Goal: Task Accomplishment & Management: Use online tool/utility

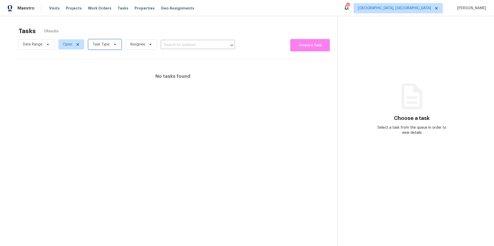
click at [96, 44] on span "Task Type" at bounding box center [101, 44] width 17 height 5
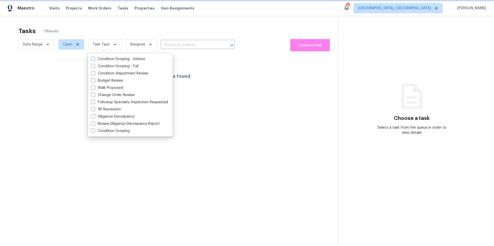
click at [94, 46] on span "Task Type" at bounding box center [101, 44] width 17 height 5
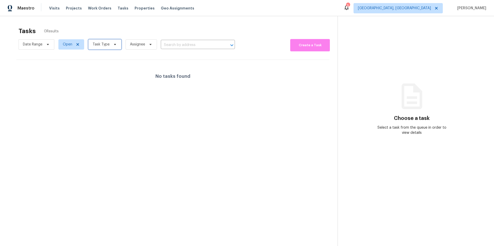
click at [97, 44] on span "Task Type" at bounding box center [101, 44] width 17 height 5
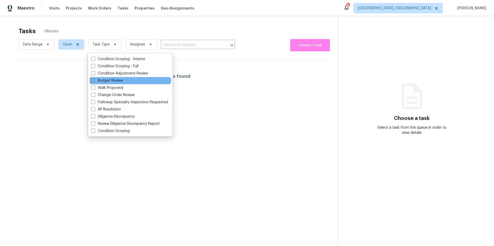
click at [105, 82] on label "Budget Review" at bounding box center [107, 80] width 32 height 5
click at [94, 82] on input "Budget Review" at bounding box center [92, 79] width 3 height 3
checkbox input "true"
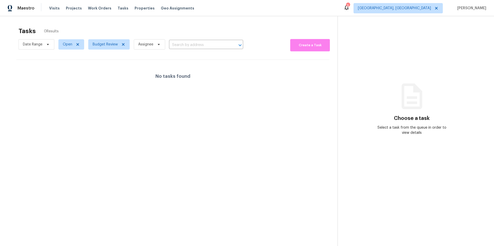
click at [43, 122] on section "Tasks 0 Results Date Range Open Budget Review Assignee ​ Create a Task No tasks…" at bounding box center [172, 143] width 329 height 238
click at [427, 9] on span "[GEOGRAPHIC_DATA], [GEOGRAPHIC_DATA]" at bounding box center [394, 8] width 73 height 5
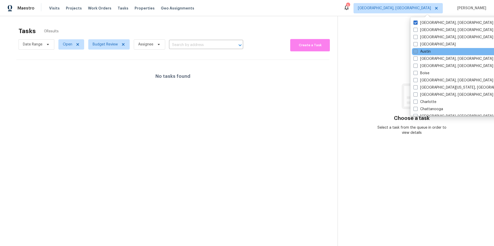
click at [416, 51] on span at bounding box center [415, 51] width 4 height 4
click at [416, 51] on input "Austin" at bounding box center [414, 50] width 3 height 3
checkbox input "true"
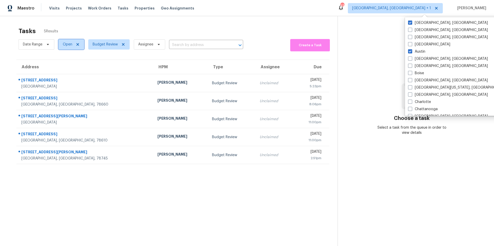
click at [73, 47] on span "Open" at bounding box center [71, 44] width 26 height 10
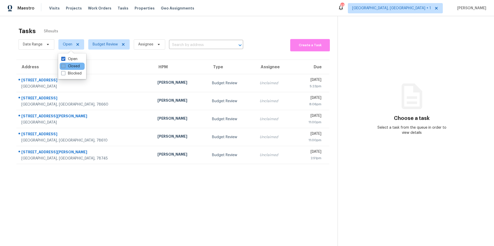
click at [73, 68] on label "Closed" at bounding box center [70, 66] width 19 height 5
click at [65, 67] on input "Closed" at bounding box center [62, 65] width 3 height 3
checkbox input "true"
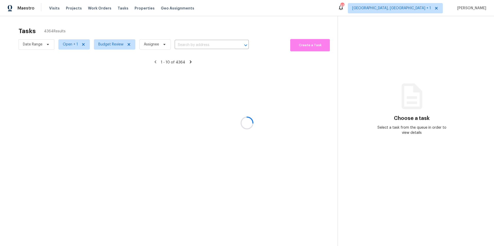
click at [71, 46] on div at bounding box center [247, 123] width 494 height 246
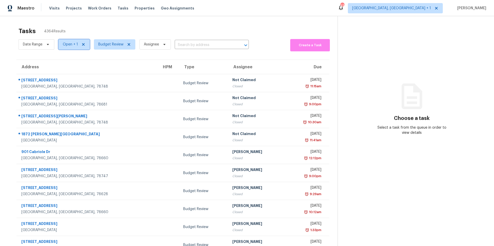
click at [71, 48] on span "Open + 1" at bounding box center [73, 44] width 31 height 10
click at [65, 57] on span at bounding box center [63, 59] width 4 height 4
click at [65, 57] on input "Open" at bounding box center [62, 58] width 3 height 3
checkbox input "false"
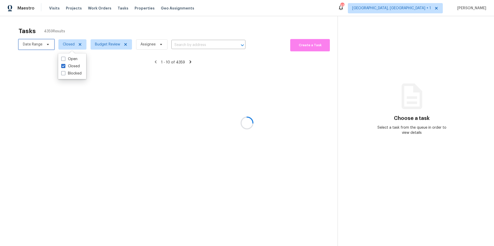
click at [44, 45] on span at bounding box center [47, 44] width 6 height 4
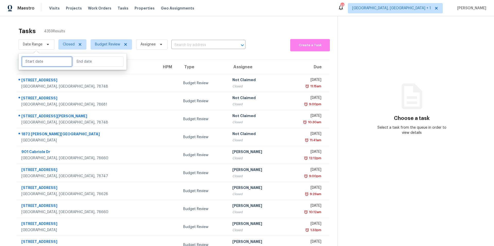
select select "7"
select select "2025"
select select "8"
select select "2025"
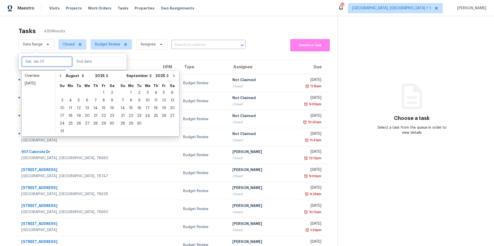
click at [37, 65] on input "text" at bounding box center [47, 62] width 51 height 10
type input "[DATE]"
click at [72, 107] on div "11" at bounding box center [70, 108] width 8 height 7
type input "[DATE]"
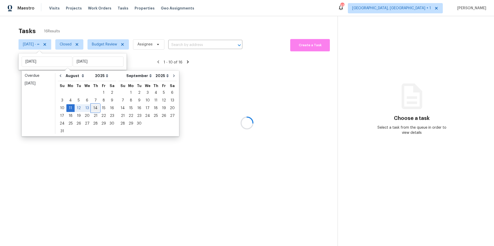
click at [91, 106] on div "14" at bounding box center [95, 108] width 8 height 7
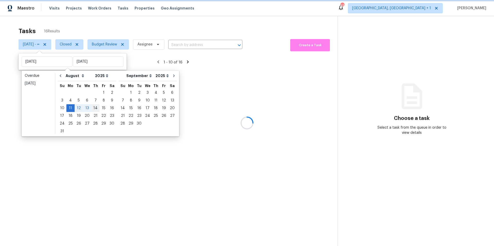
type input "[DATE]"
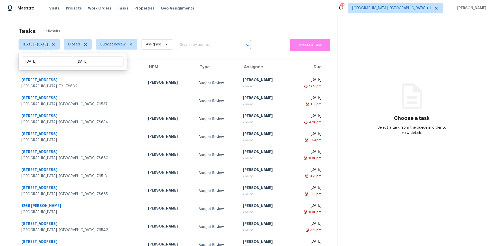
click at [136, 57] on section "Tasks 14 Results [DATE] - [DATE] Closed Budget Review Assignee ​ Create a Task …" at bounding box center [172, 146] width 329 height 244
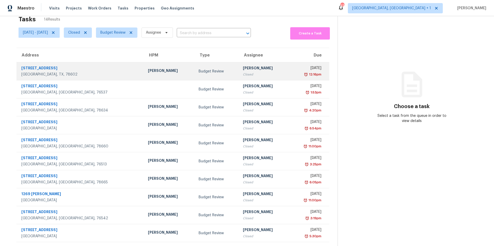
scroll to position [25, 0]
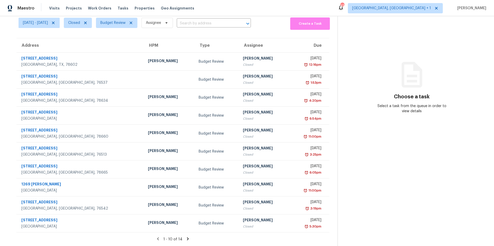
click at [187, 201] on icon at bounding box center [188, 239] width 2 height 3
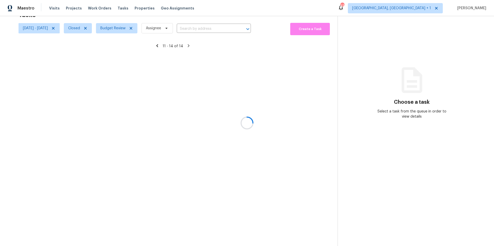
scroll to position [20, 0]
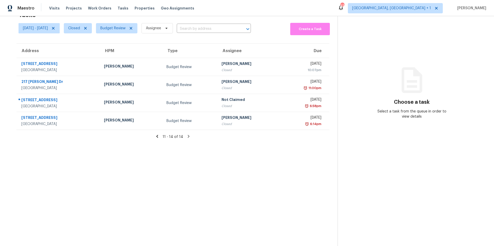
click at [156, 134] on icon at bounding box center [157, 136] width 5 height 5
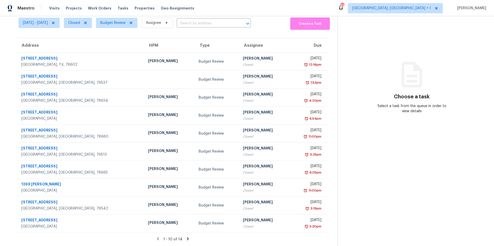
scroll to position [21, 0]
click at [48, 25] on span "[DATE] - [DATE]" at bounding box center [35, 23] width 25 height 5
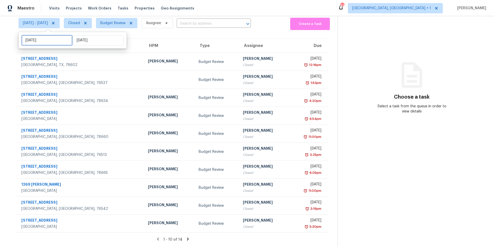
select select "7"
select select "2025"
select select "8"
select select "2025"
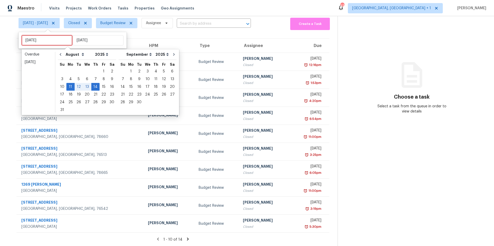
click at [51, 45] on input "[DATE]" at bounding box center [47, 40] width 51 height 10
type input "[DATE]"
click at [65, 88] on div "10" at bounding box center [62, 86] width 8 height 7
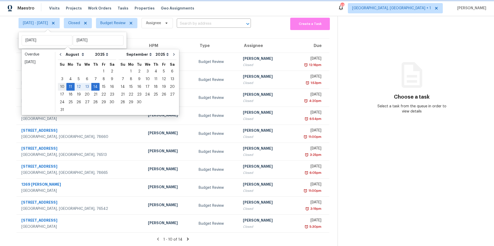
type input "[DATE]"
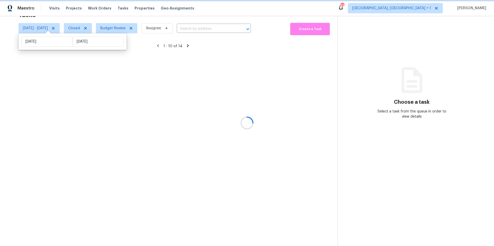
scroll to position [21, 0]
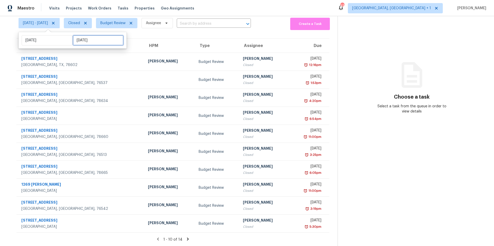
click at [96, 42] on input "[DATE]" at bounding box center [98, 40] width 51 height 10
select select "7"
select select "2025"
select select "8"
select select "2025"
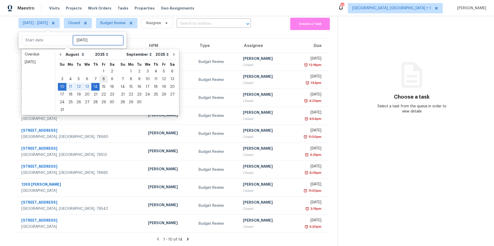
type input "[DATE]"
click at [101, 87] on div "15" at bounding box center [104, 86] width 8 height 7
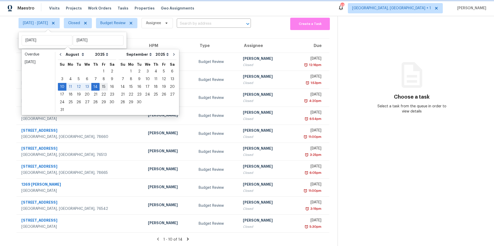
type input "[DATE]"
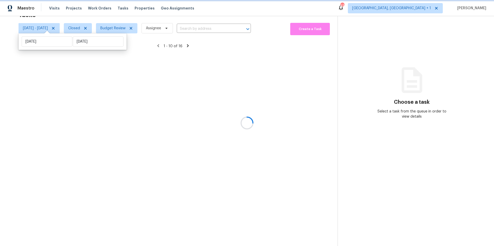
scroll to position [21, 0]
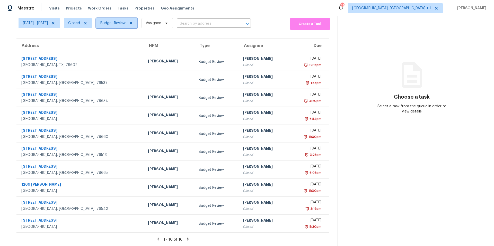
click at [132, 23] on icon at bounding box center [131, 23] width 3 height 3
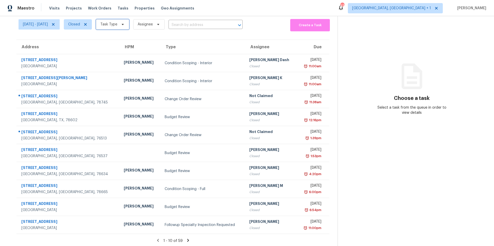
scroll to position [21, 0]
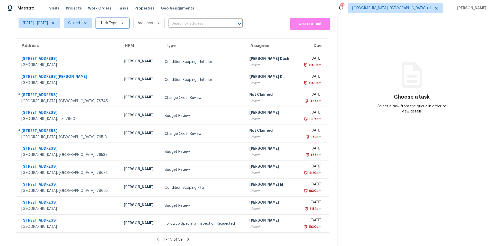
click at [117, 23] on span "Task Type" at bounding box center [108, 23] width 17 height 5
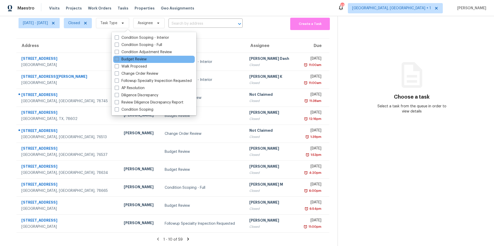
click at [118, 60] on span at bounding box center [117, 59] width 4 height 4
click at [118, 60] on input "Budget Review" at bounding box center [116, 58] width 3 height 3
checkbox input "true"
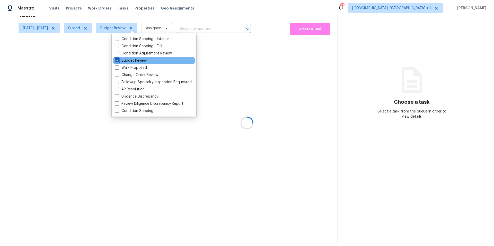
scroll to position [21, 0]
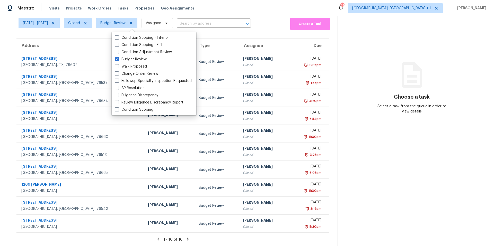
click at [82, 37] on section "Tasks 16 Results [DATE] - [DATE] Closed Budget Review Assignee ​ Create a Task …" at bounding box center [172, 125] width 329 height 244
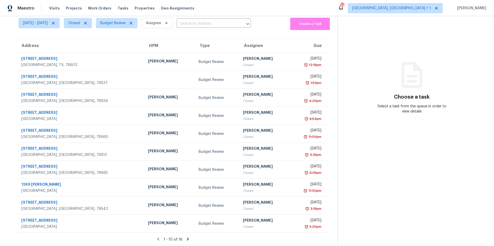
click at [185, 201] on icon at bounding box center [187, 239] width 5 height 5
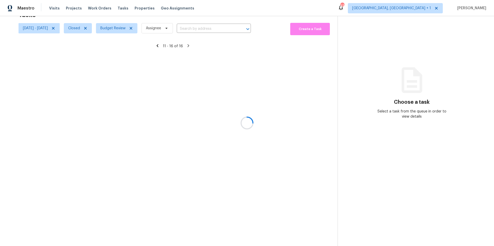
scroll to position [20, 0]
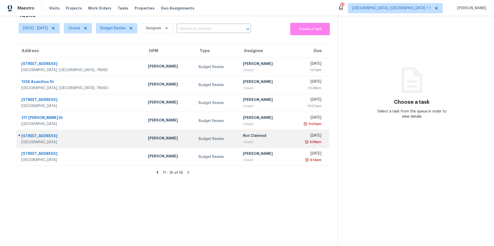
click at [65, 136] on div "[STREET_ADDRESS]" at bounding box center [80, 136] width 118 height 6
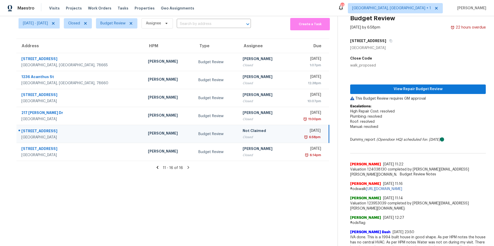
scroll to position [0, 0]
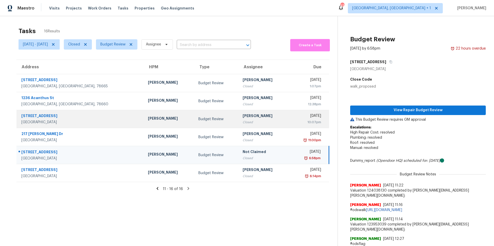
click at [60, 116] on div "[STREET_ADDRESS]" at bounding box center [80, 116] width 118 height 6
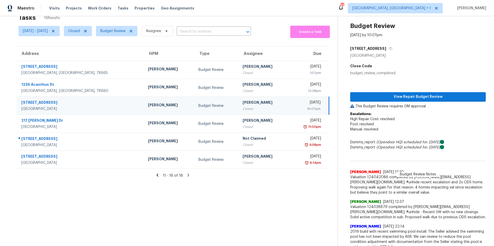
scroll to position [24, 0]
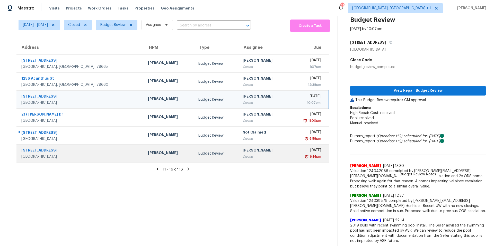
click at [68, 154] on div "[GEOGRAPHIC_DATA]" at bounding box center [80, 156] width 118 height 5
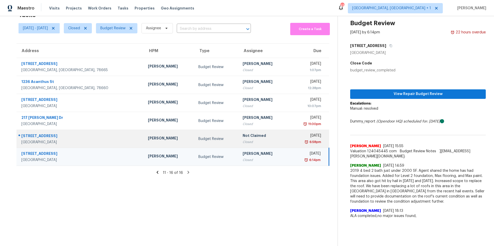
click at [68, 141] on div "[GEOGRAPHIC_DATA]" at bounding box center [80, 142] width 118 height 5
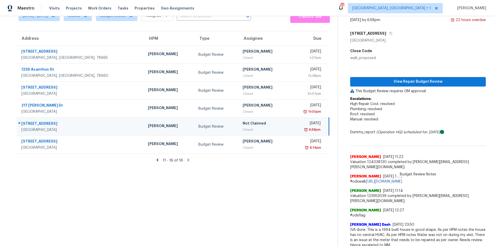
scroll to position [37, 0]
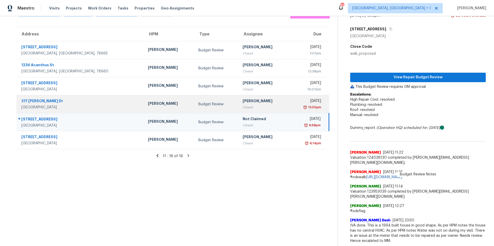
click at [82, 99] on div "217 [PERSON_NAME] Dr" at bounding box center [80, 101] width 118 height 6
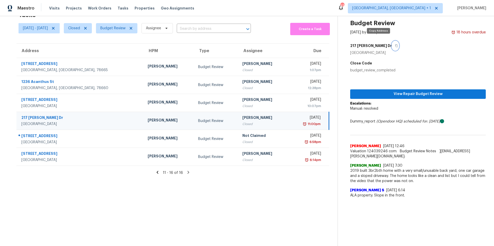
click at [395, 44] on icon "button" at bounding box center [396, 45] width 3 height 3
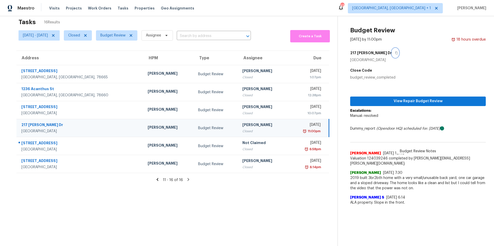
scroll to position [2, 0]
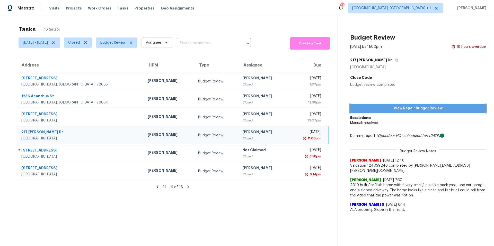
click at [431, 109] on span "View Repair Budget Review" at bounding box center [417, 108] width 127 height 6
click at [400, 109] on span "View Repair Budget Review" at bounding box center [417, 108] width 127 height 6
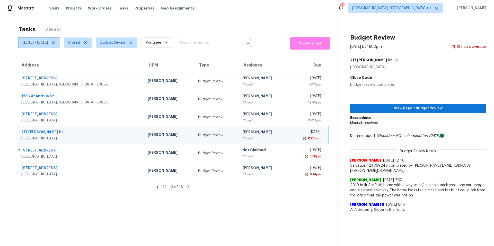
click at [55, 43] on icon at bounding box center [53, 43] width 4 height 4
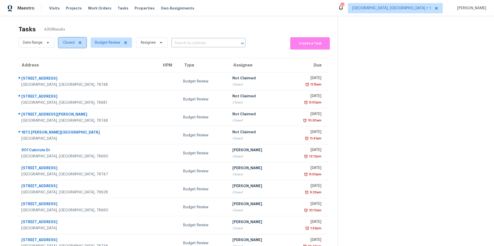
click at [78, 43] on icon at bounding box center [80, 43] width 4 height 4
click at [78, 43] on icon at bounding box center [79, 42] width 2 height 1
drag, startPoint x: 73, startPoint y: 54, endPoint x: 74, endPoint y: 65, distance: 11.4
click at [74, 65] on div "Closed Open Blocked" at bounding box center [72, 65] width 28 height 26
click at [74, 65] on label "Open" at bounding box center [69, 64] width 16 height 5
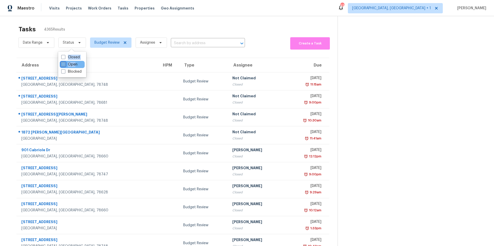
click at [65, 65] on input "Open" at bounding box center [62, 63] width 3 height 3
checkbox input "true"
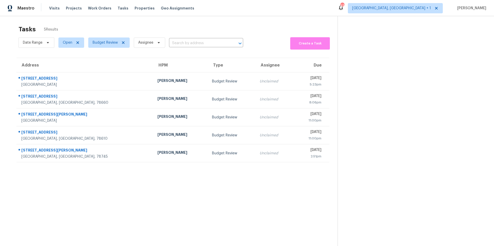
click at [162, 32] on div "Tasks 5 Results" at bounding box center [178, 29] width 319 height 13
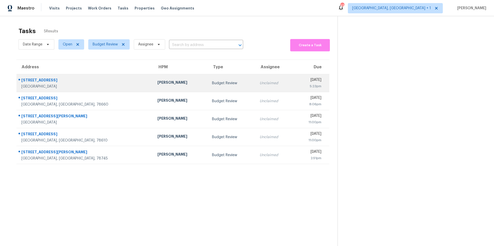
click at [212, 82] on div "Budget Review" at bounding box center [232, 83] width 40 height 5
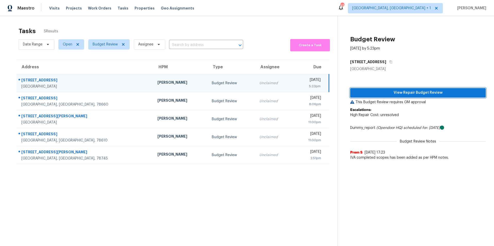
click at [395, 93] on span "View Repair Budget Review" at bounding box center [417, 93] width 127 height 6
